Goal: Task Accomplishment & Management: Use online tool/utility

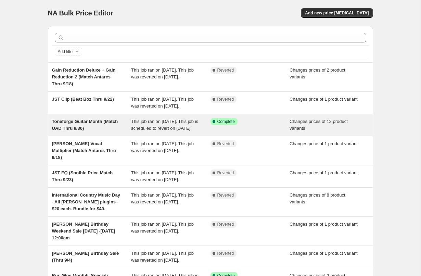
click at [88, 132] on div "Toneforge Guitar Month (Match UAD Thru 9/30)" at bounding box center [91, 125] width 79 height 14
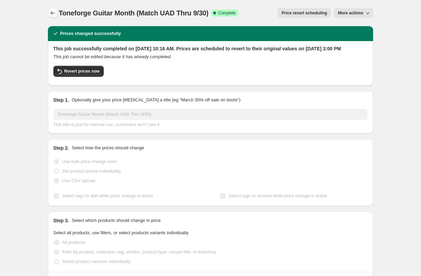
click at [54, 11] on icon "Price change jobs" at bounding box center [52, 13] width 7 height 7
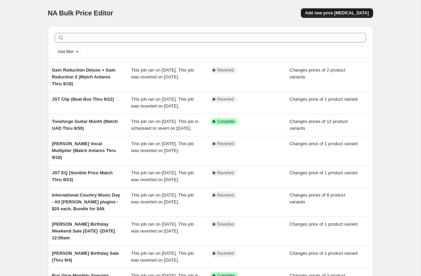
click at [344, 10] on button "Add new price change job" at bounding box center [337, 13] width 72 height 10
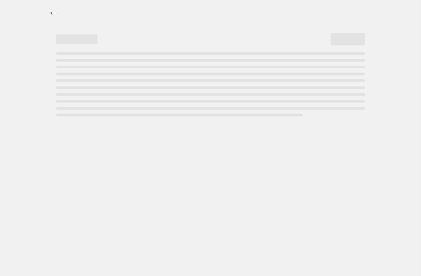
select select "percentage"
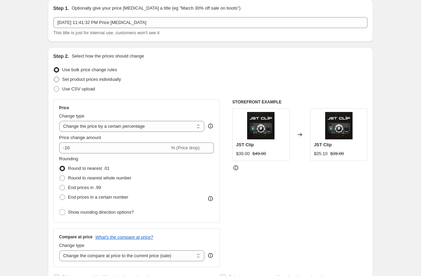
scroll to position [27, 0]
click at [57, 80] on span at bounding box center [56, 78] width 5 height 5
click at [54, 77] on input "Set product prices individually" at bounding box center [54, 76] width 0 height 0
radio input "true"
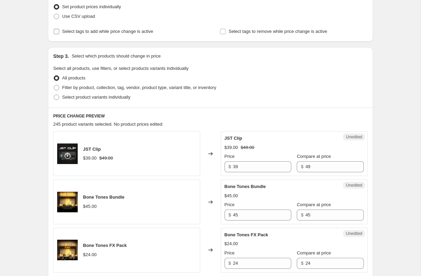
scroll to position [100, 0]
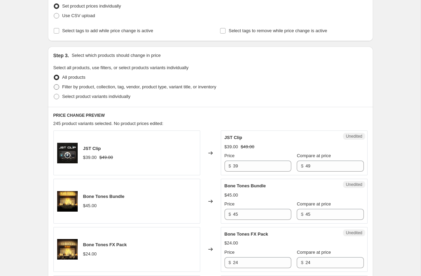
click at [56, 88] on span at bounding box center [56, 86] width 5 height 5
click at [54, 85] on input "Filter by product, collection, tag, vendor, product type, variant title, or inv…" at bounding box center [54, 84] width 0 height 0
radio input "true"
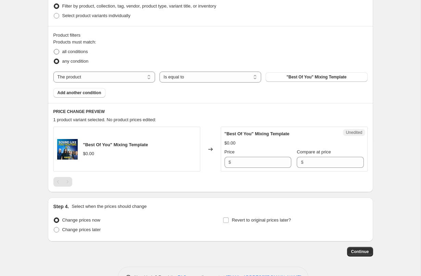
scroll to position [172, 0]
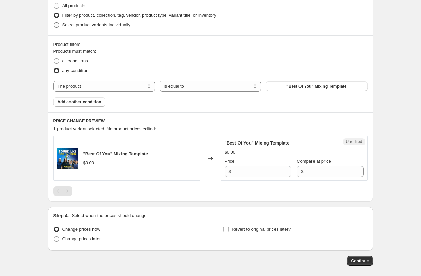
click at [56, 25] on span at bounding box center [56, 24] width 5 height 5
click at [54, 23] on input "Select product variants individually" at bounding box center [54, 22] width 0 height 0
radio input "true"
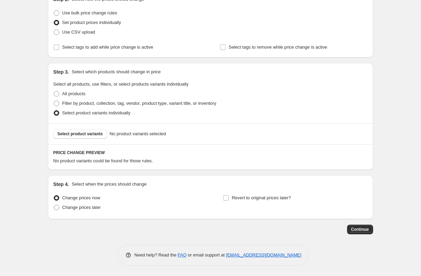
scroll to position [84, 0]
click at [79, 134] on span "Select product variants" at bounding box center [81, 133] width 46 height 5
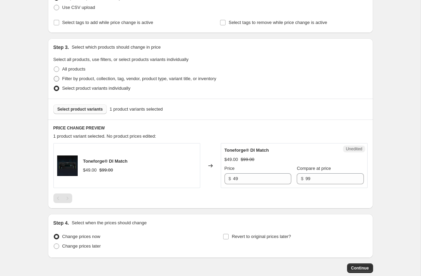
scroll to position [147, 0]
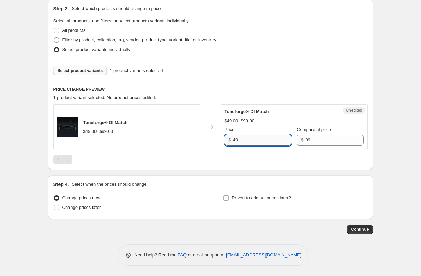
click at [238, 141] on input "49" at bounding box center [262, 140] width 58 height 11
type input "4"
type input "14"
click at [251, 90] on h6 "PRICE CHANGE PREVIEW" at bounding box center [210, 89] width 314 height 5
click at [228, 198] on input "Revert to original prices later?" at bounding box center [225, 197] width 5 height 5
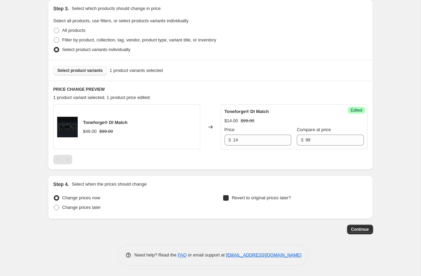
checkbox input "true"
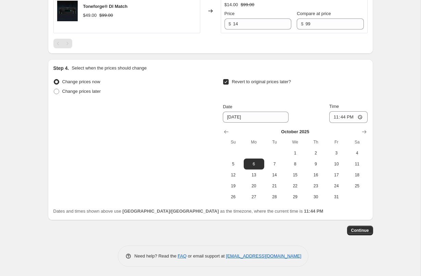
scroll to position [264, 0]
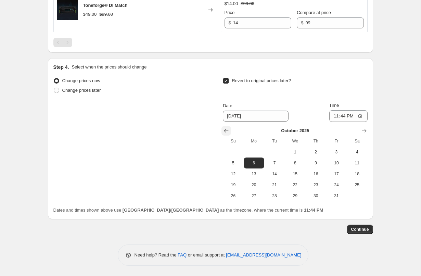
click at [222, 130] on button "Show previous month, September 2025" at bounding box center [227, 131] width 10 height 10
click at [276, 197] on span "30" at bounding box center [274, 195] width 15 height 5
type input "9/30/2025"
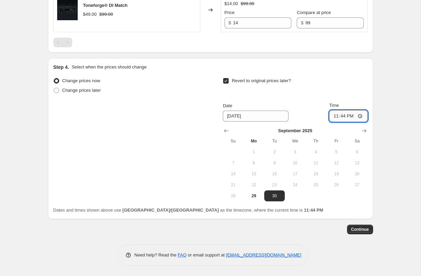
click at [342, 116] on input "23:44" at bounding box center [348, 116] width 38 height 12
click at [333, 116] on input "23:44" at bounding box center [348, 116] width 38 height 12
type input "12:00"
click at [317, 98] on div "Revert to original prices later? Date 9/30/2025 Time 12:00 September 2025 Su Mo…" at bounding box center [295, 138] width 144 height 125
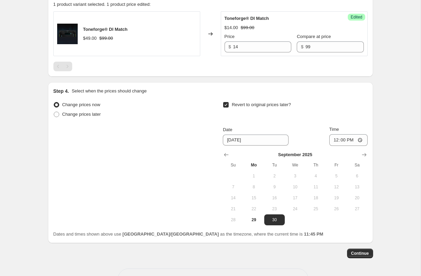
scroll to position [233, 0]
